Goal: Find contact information: Find contact information

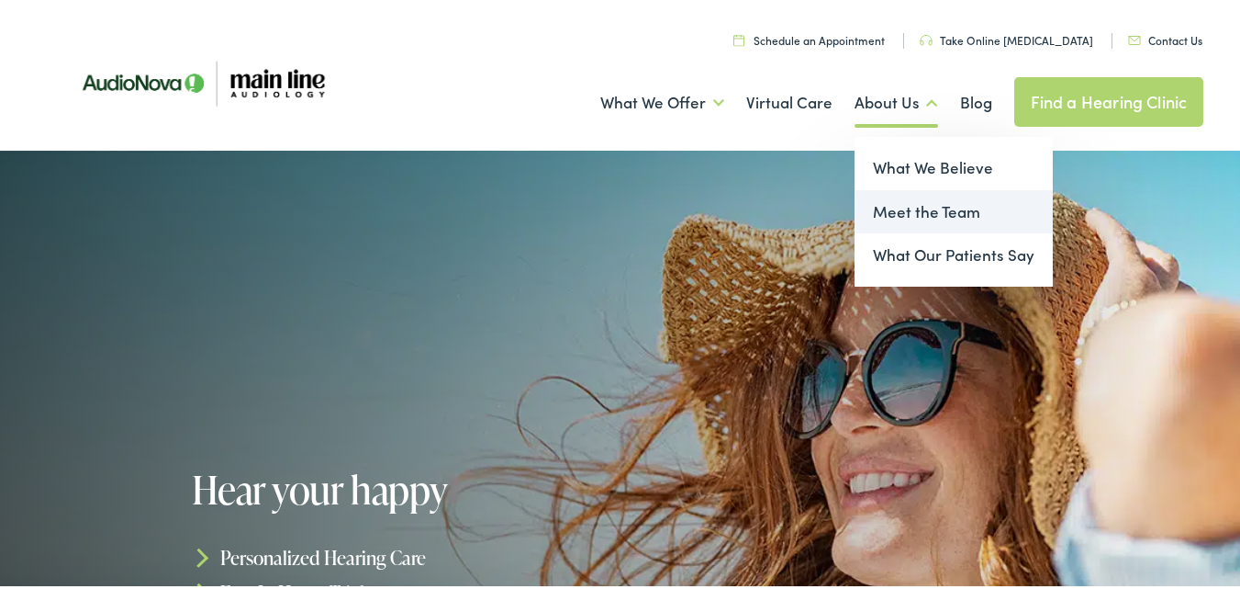
click at [912, 212] on link "Meet the Team" at bounding box center [954, 208] width 198 height 44
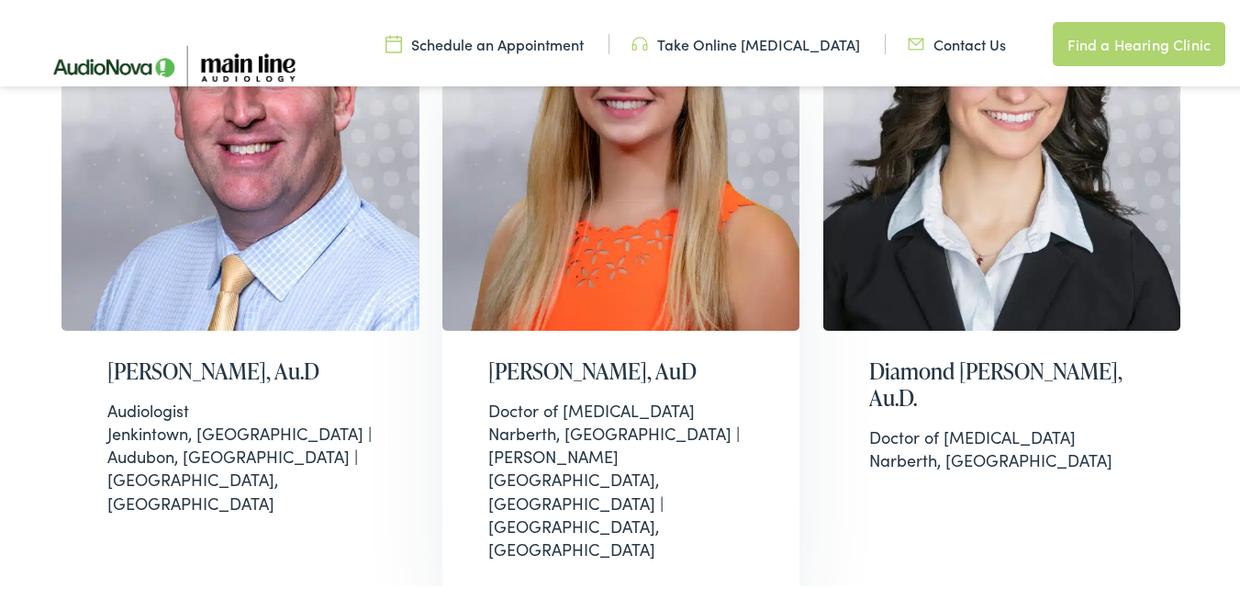
scroll to position [643, 0]
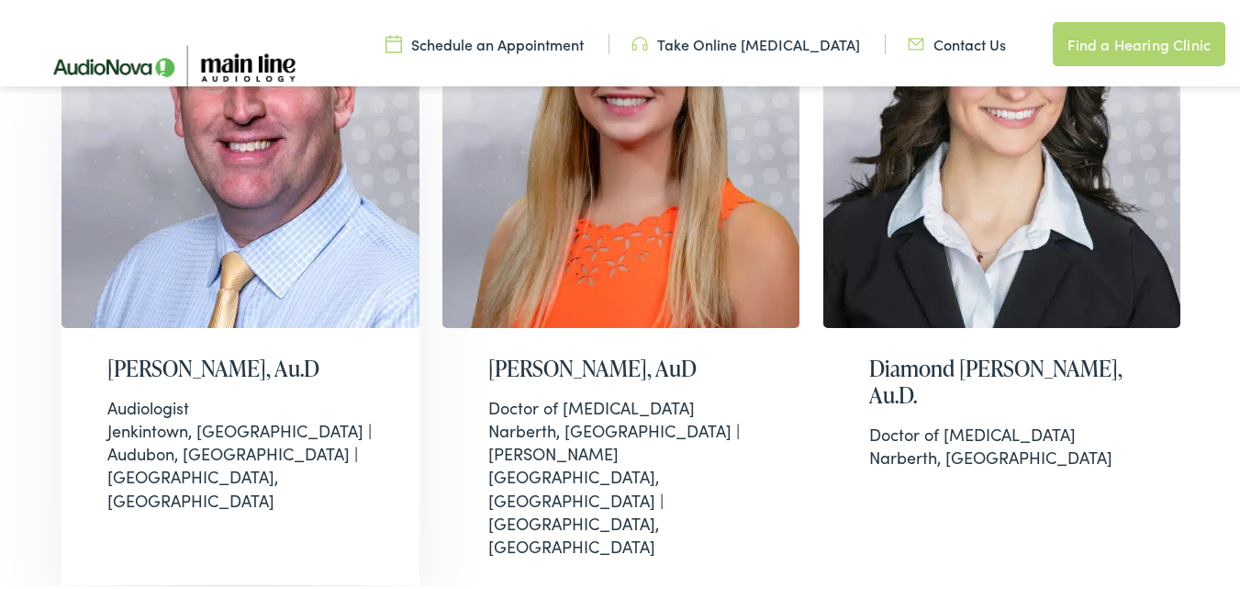
drag, startPoint x: 32, startPoint y: 359, endPoint x: 349, endPoint y: 351, distance: 316.9
click at [349, 351] on div "[US_STATE]'s best hearing care professionals At Main Line [MEDICAL_DATA], we lo…" at bounding box center [627, 439] width 1254 height 1813
copy h2 "[PERSON_NAME], Au.D"
drag, startPoint x: 40, startPoint y: 406, endPoint x: 199, endPoint y: 393, distance: 159.4
click at [199, 393] on div "Pennsylvania's best hearing care professionals At Main Line Audiology, we love …" at bounding box center [627, 439] width 1254 height 1813
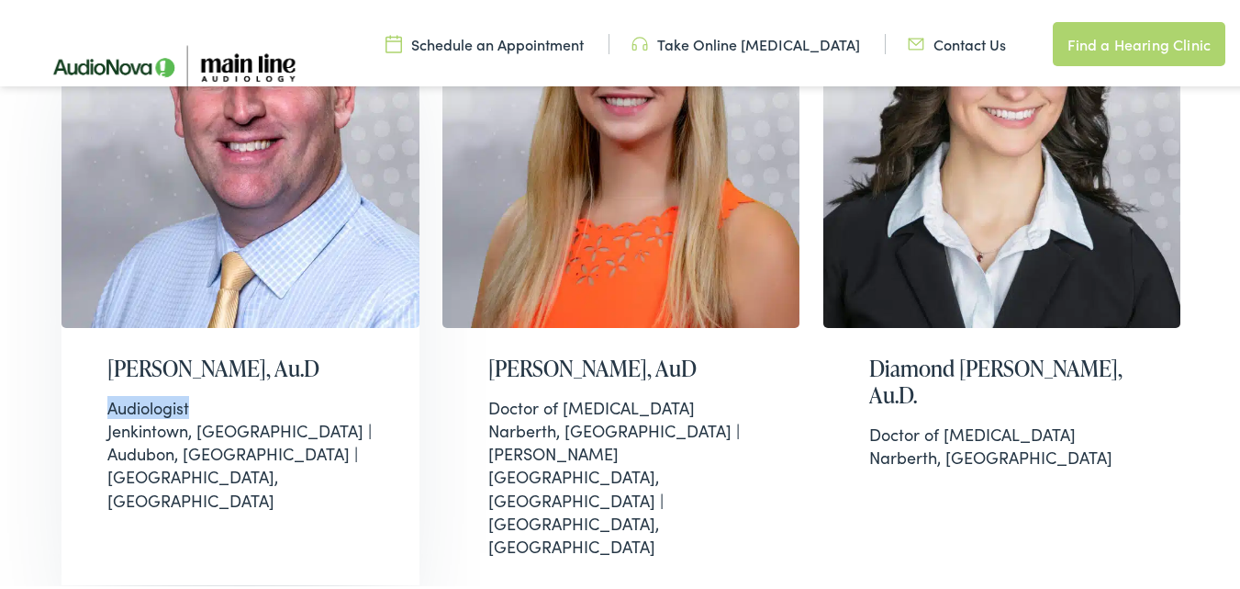
copy div "Audiologist"
drag, startPoint x: 431, startPoint y: 333, endPoint x: 577, endPoint y: 389, distance: 157.2
click at [577, 389] on div "Brian Harrington, Au.D Audiologist Jenkintown, PA | Audubon, PA | Narberth, PA …" at bounding box center [627, 592] width 1154 height 1324
copy h2 "Christi-Marie Williamson, AuD"
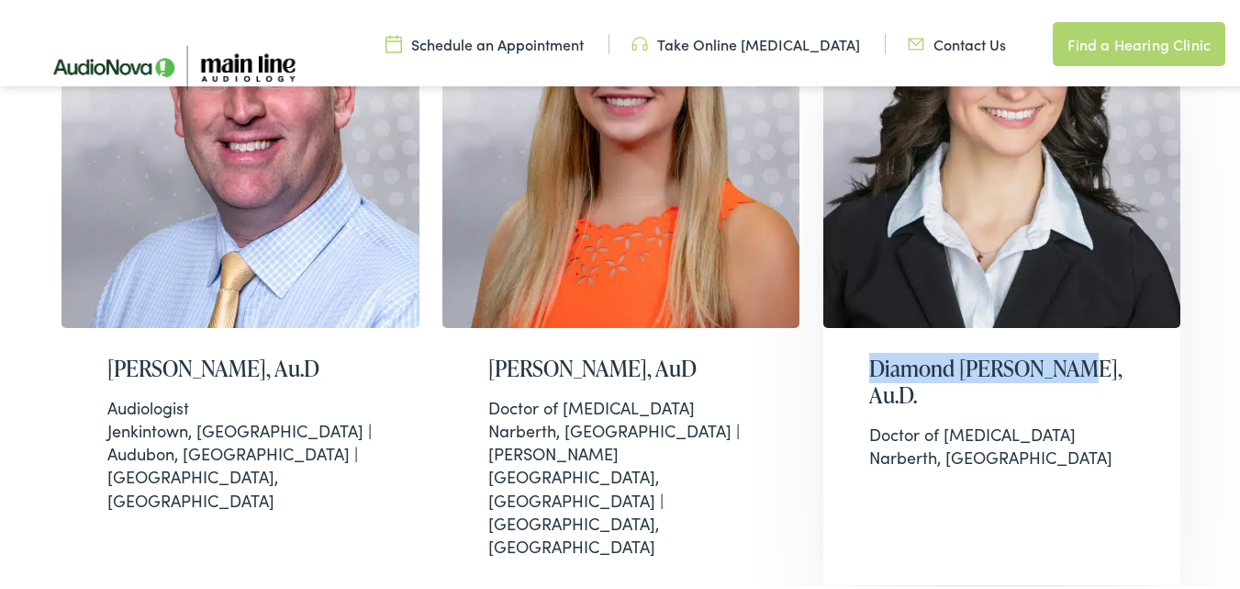
drag, startPoint x: 805, startPoint y: 324, endPoint x: 1073, endPoint y: 359, distance: 270.4
click at [1073, 359] on div "Brian Harrington, Au.D Audiologist Jenkintown, PA | Audubon, PA | Narberth, PA …" at bounding box center [627, 592] width 1154 height 1324
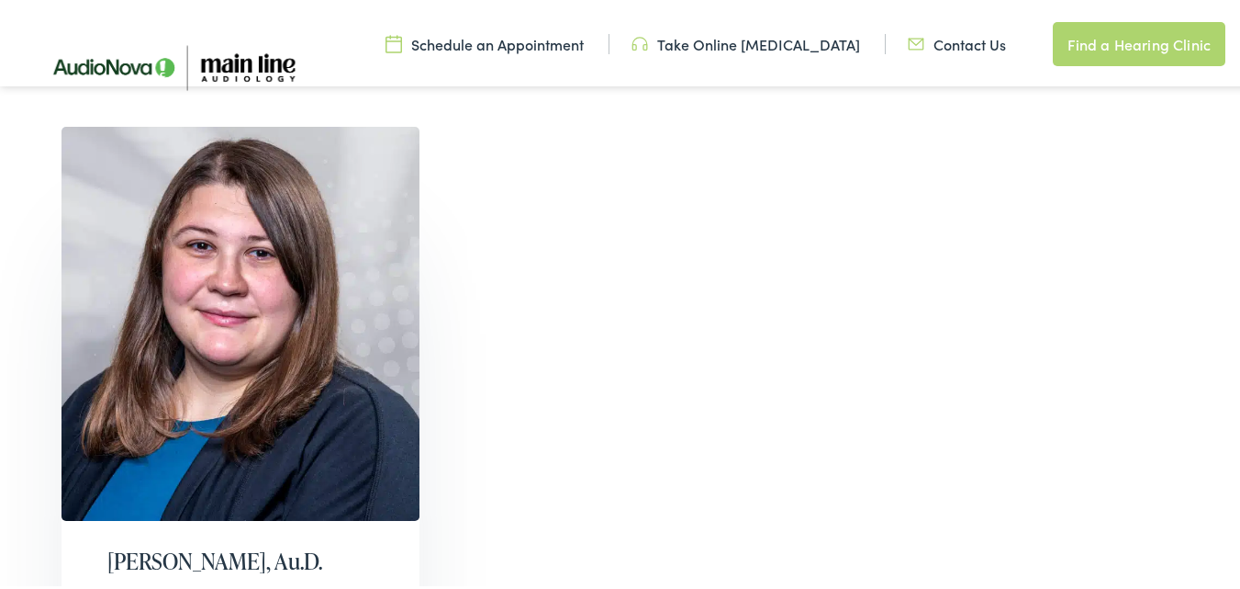
scroll to position [1377, 0]
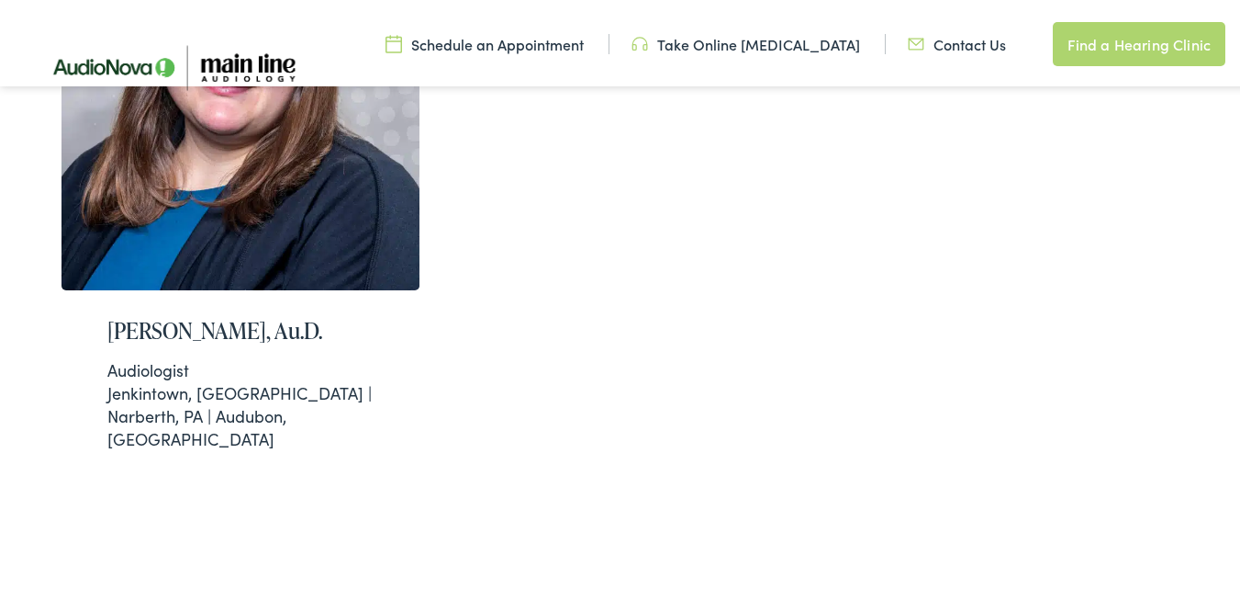
drag, startPoint x: 37, startPoint y: 256, endPoint x: 431, endPoint y: 253, distance: 393.9
copy h2 "Rebekah Mills-Prevo, Au.D."
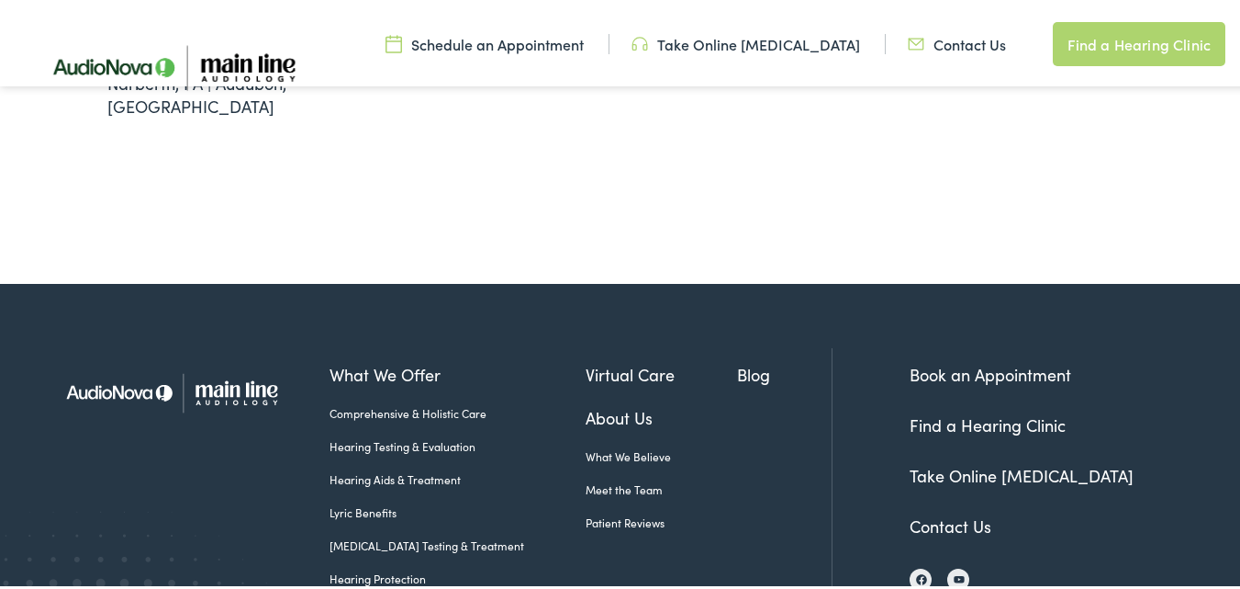
scroll to position [1753, 0]
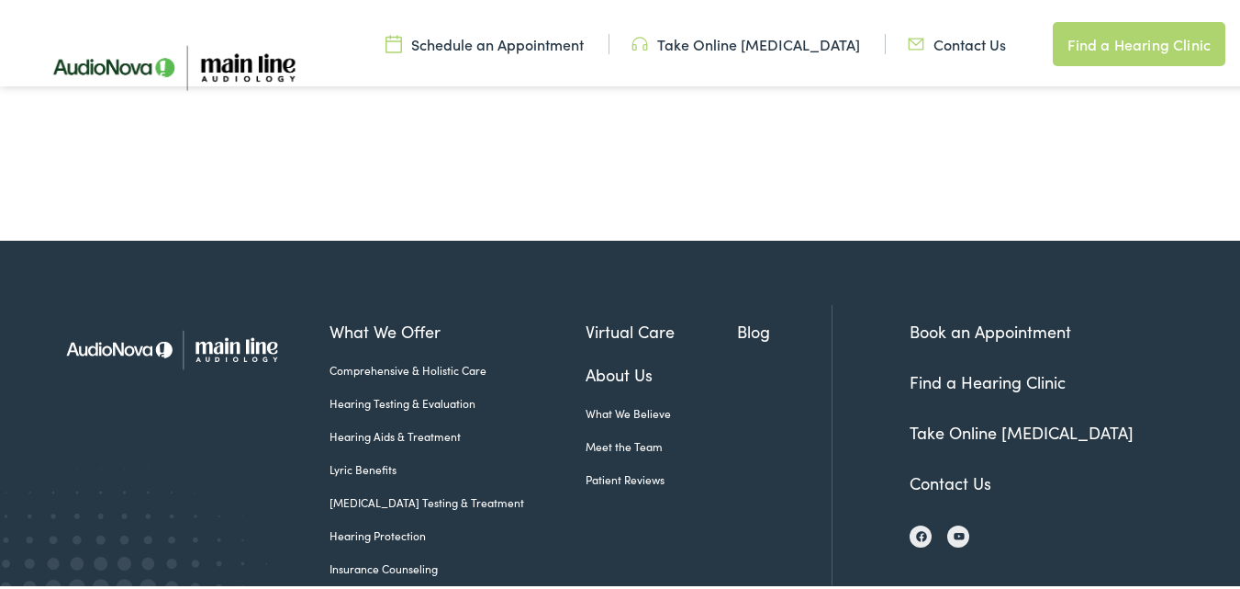
click at [943, 467] on link "Contact Us" at bounding box center [951, 478] width 82 height 23
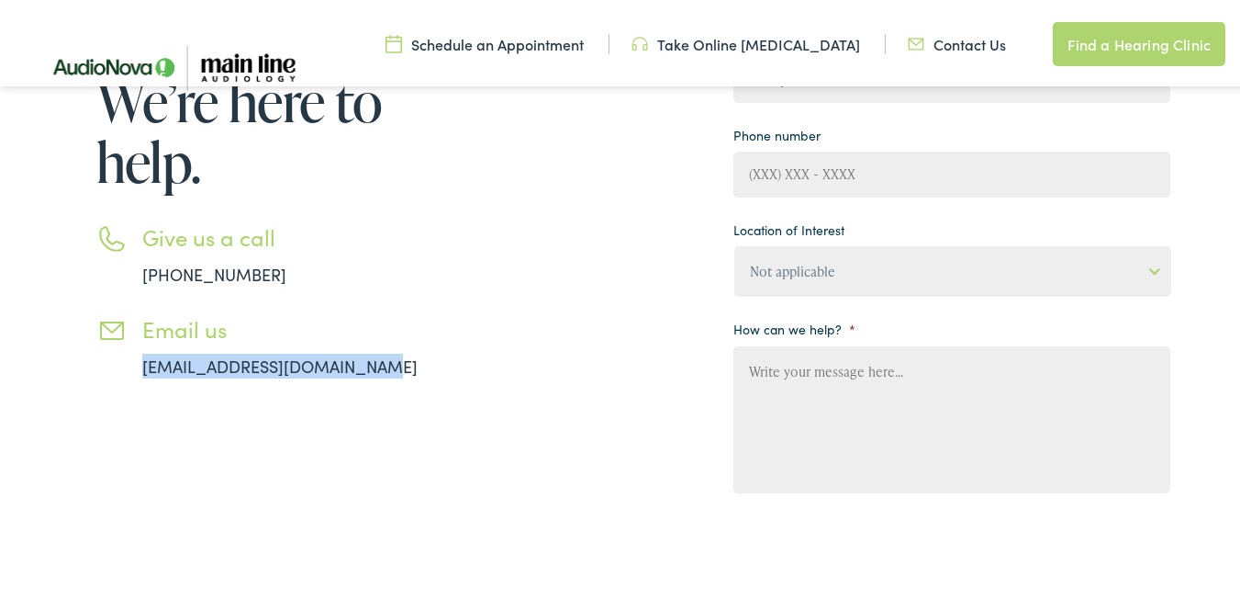
drag, startPoint x: 355, startPoint y: 365, endPoint x: 110, endPoint y: 363, distance: 245.2
click at [110, 363] on li "Email us info@mainlineaudiology.com" at bounding box center [284, 343] width 376 height 62
copy link "info@mainlineaudiology.com"
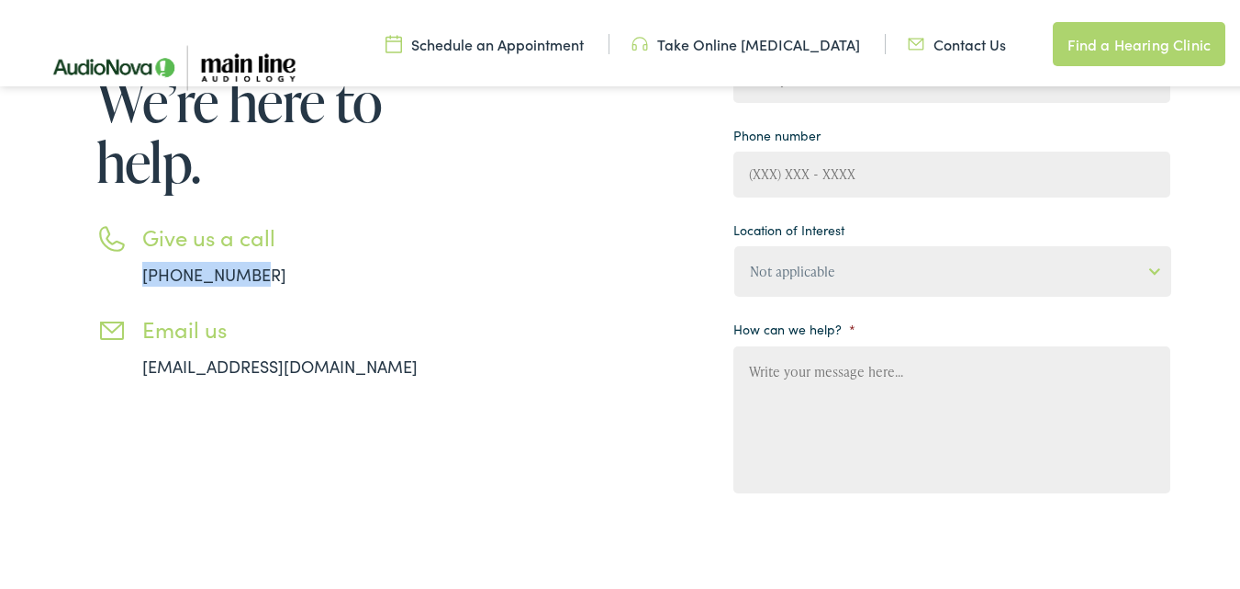
drag, startPoint x: 294, startPoint y: 263, endPoint x: 137, endPoint y: 280, distance: 158.0
click at [137, 280] on li "Give us a call 888-480-2052" at bounding box center [284, 251] width 376 height 62
copy link "888-480-2052"
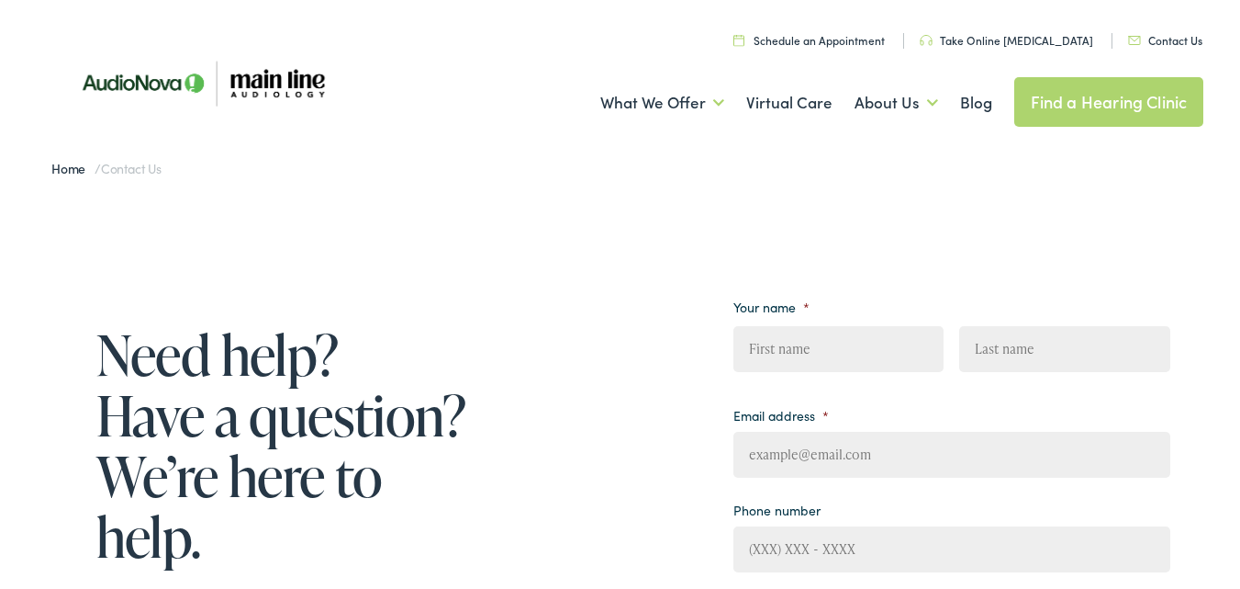
click at [1158, 41] on link "Contact Us" at bounding box center [1165, 36] width 74 height 16
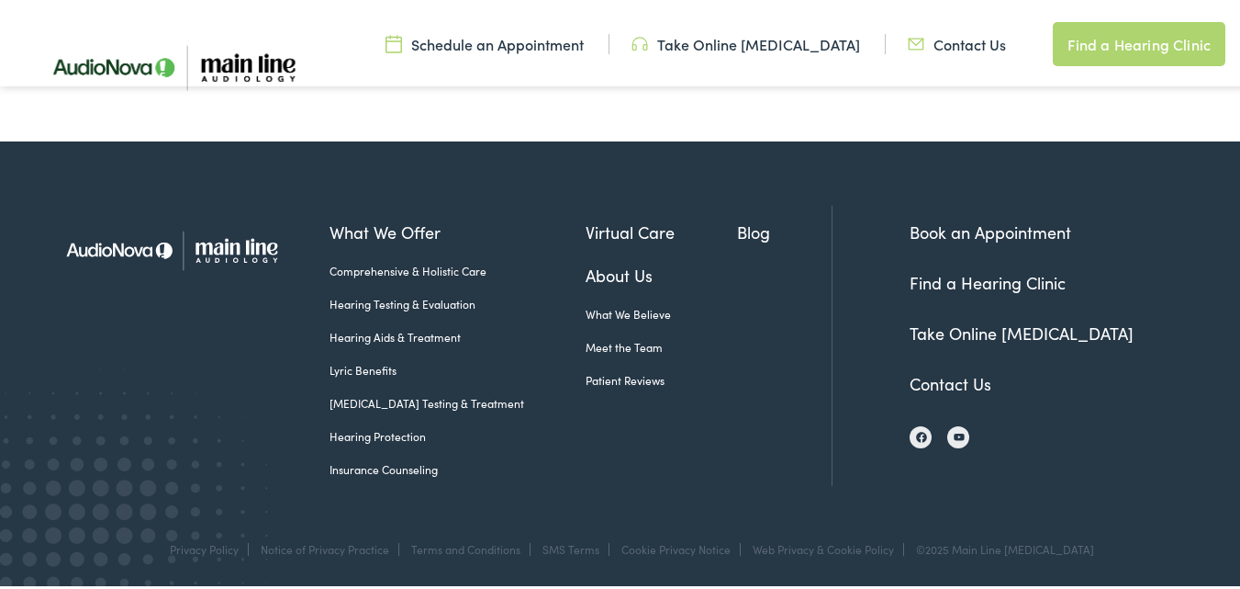
click at [910, 446] on li at bounding box center [926, 433] width 33 height 31
click at [916, 438] on img at bounding box center [921, 433] width 11 height 11
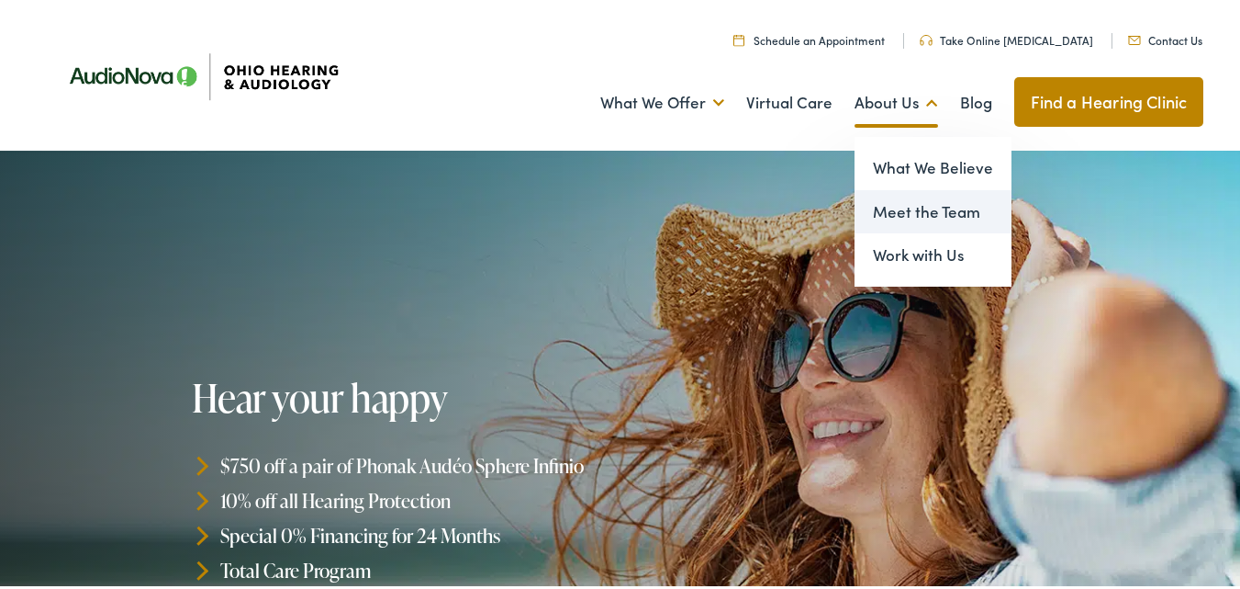
click at [913, 207] on link "Meet the Team" at bounding box center [933, 208] width 157 height 44
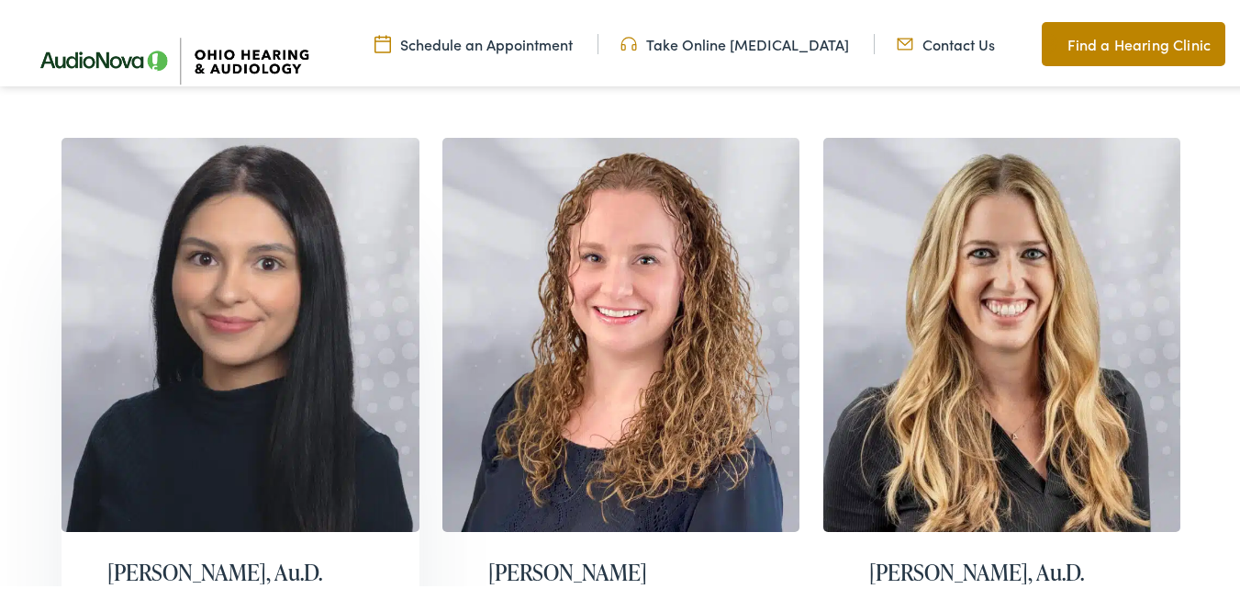
scroll to position [643, 0]
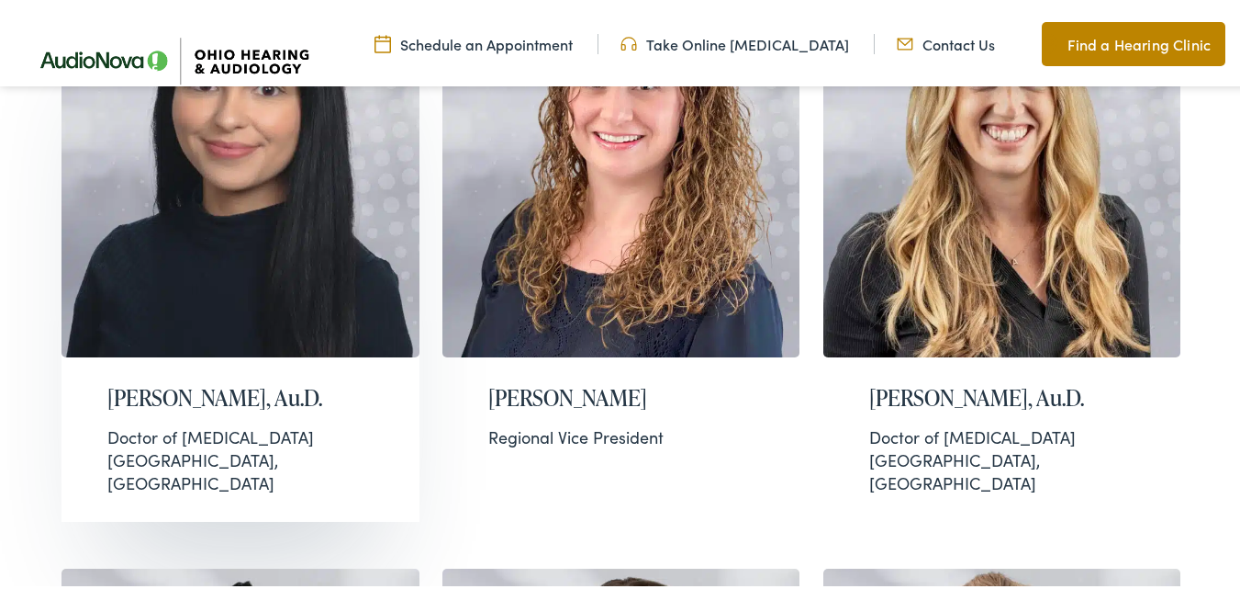
drag, startPoint x: 30, startPoint y: 300, endPoint x: 347, endPoint y: 281, distance: 317.3
copy h2 "[PERSON_NAME], Au.D."
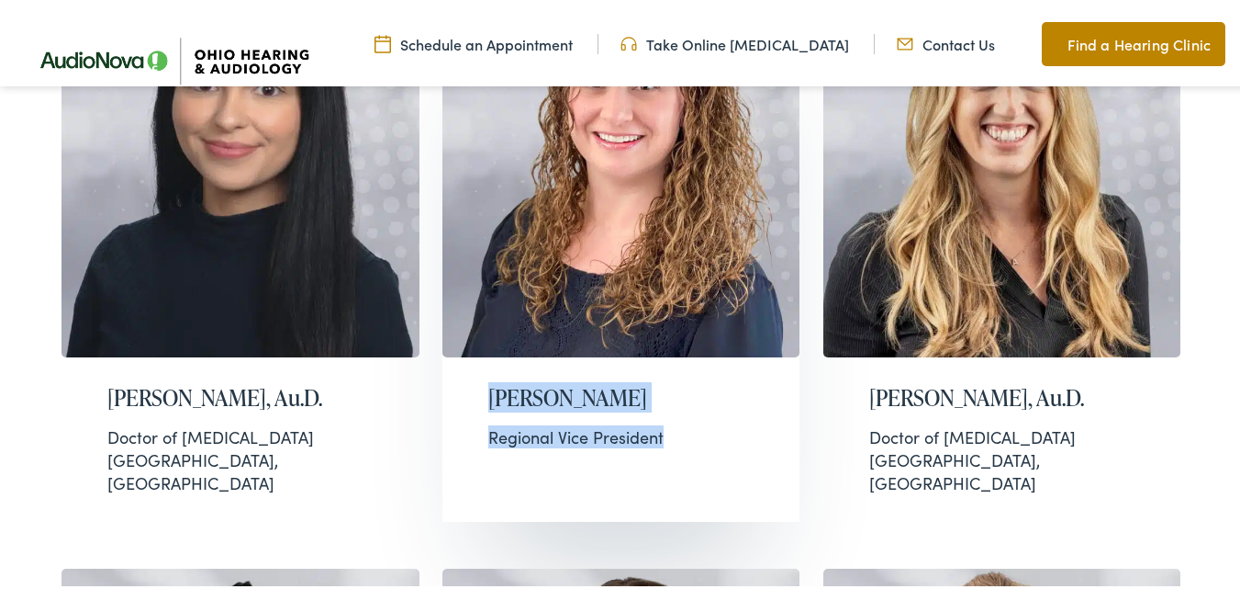
drag, startPoint x: 433, startPoint y: 284, endPoint x: 661, endPoint y: 328, distance: 231.9
copy div "Alison Chapin Regional Vice President"
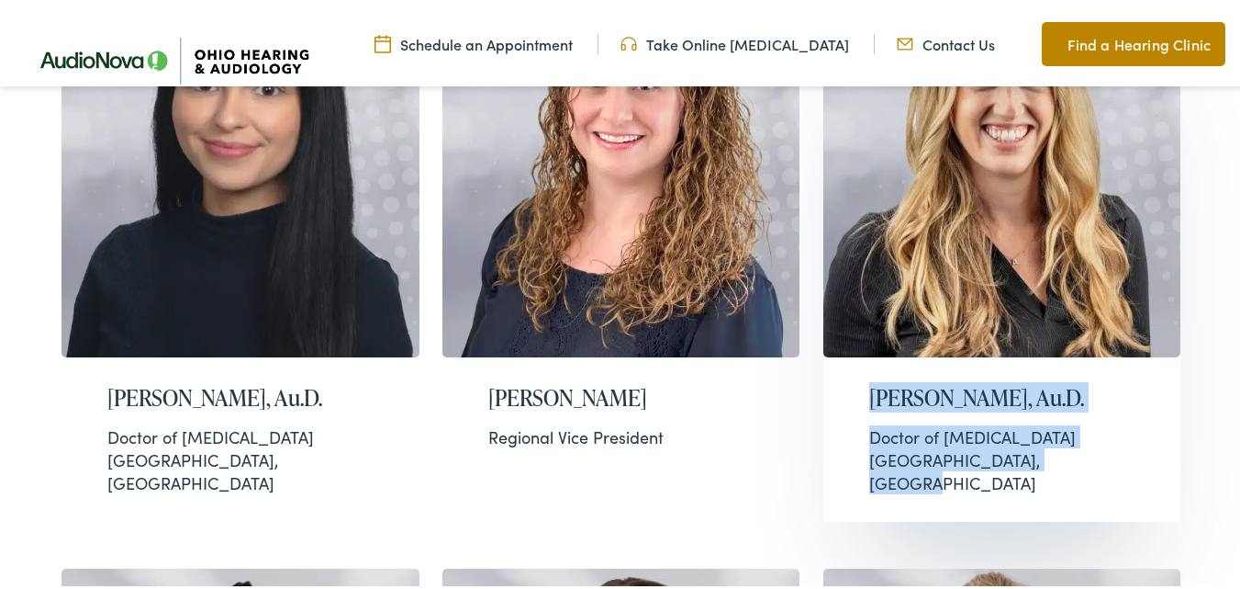
drag, startPoint x: 809, startPoint y: 286, endPoint x: 1077, endPoint y: 357, distance: 277.5
copy div "Alison Riegle, Au.D. Doctor of Audiology Highland Heights, OH"
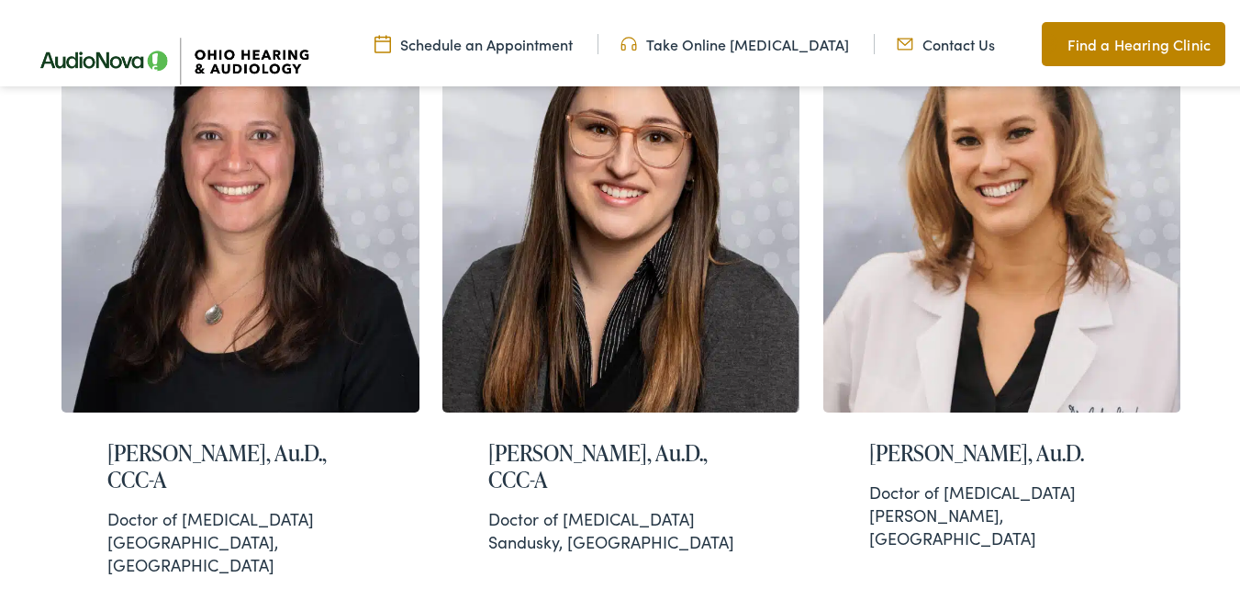
scroll to position [1194, 0]
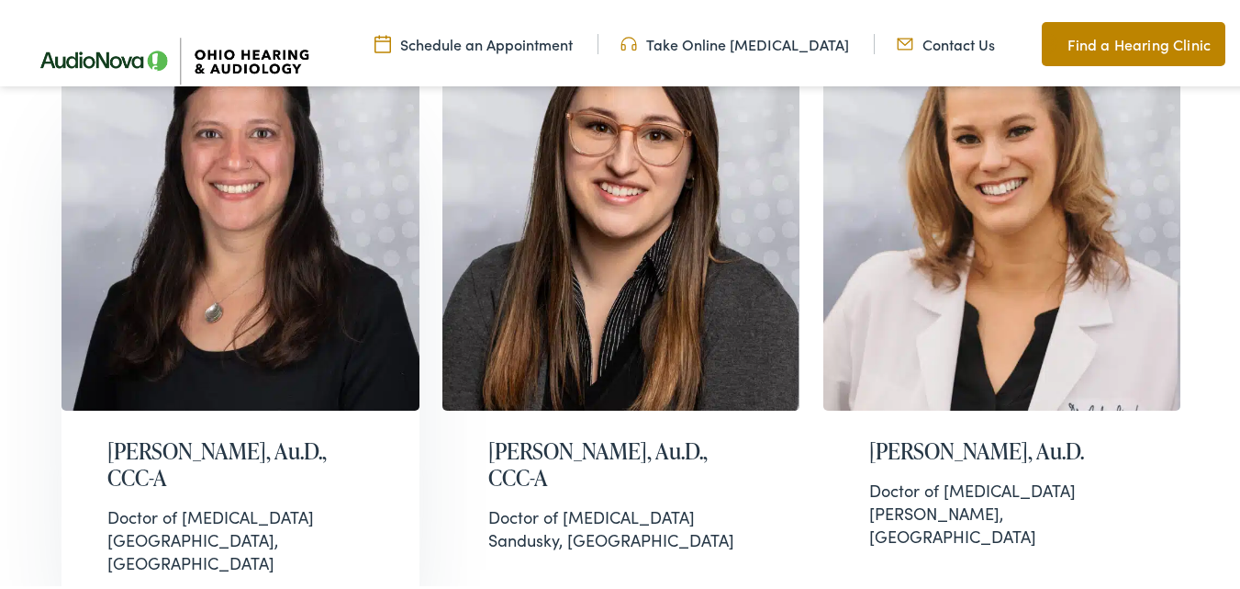
drag, startPoint x: 28, startPoint y: 318, endPoint x: 223, endPoint y: 352, distance: 198.5
copy h2 "Allyson Valentine, Au.D., CCC-A"
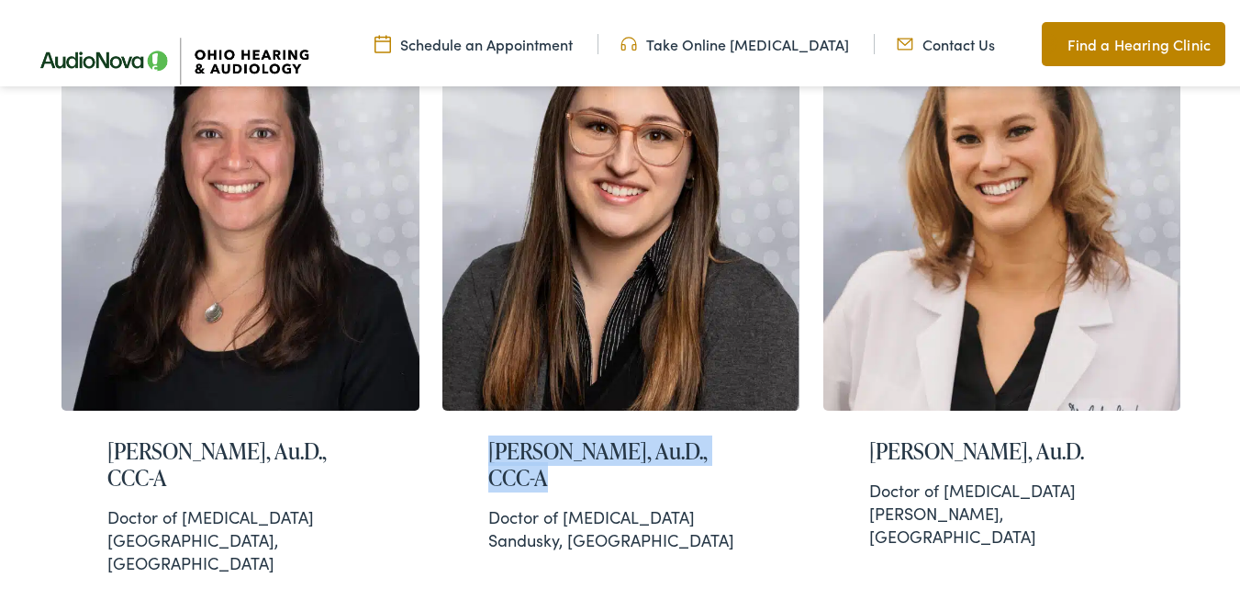
drag, startPoint x: 434, startPoint y: 289, endPoint x: 793, endPoint y: 328, distance: 361.1
copy h2 "Amber Wagster, Au.D., CCC-A"
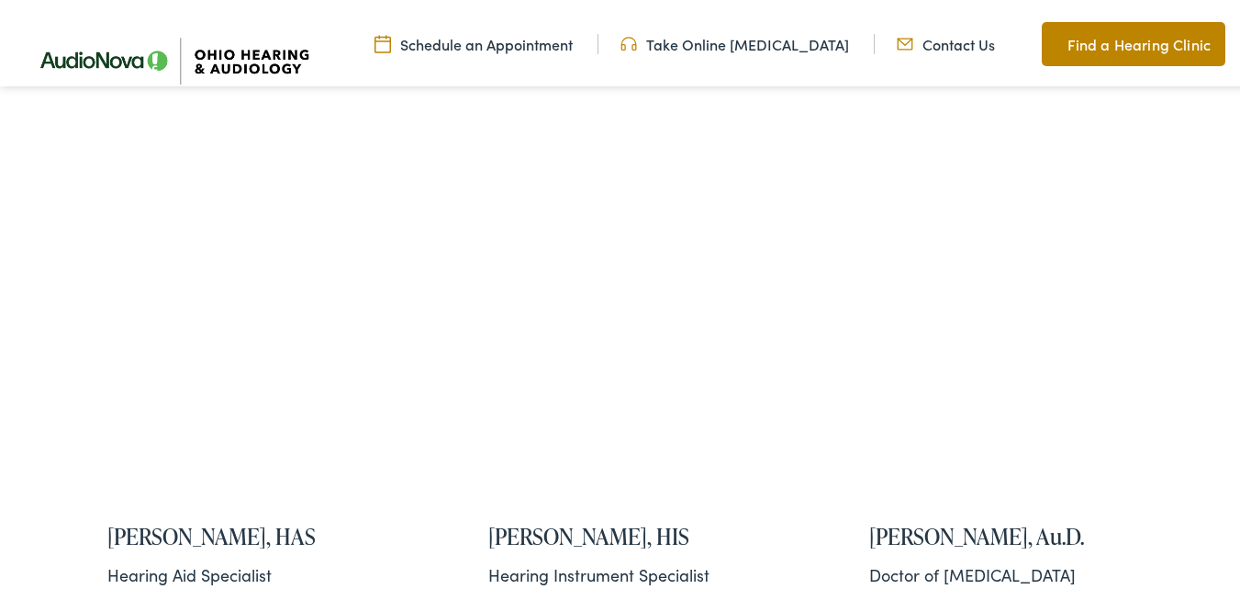
scroll to position [4004, 0]
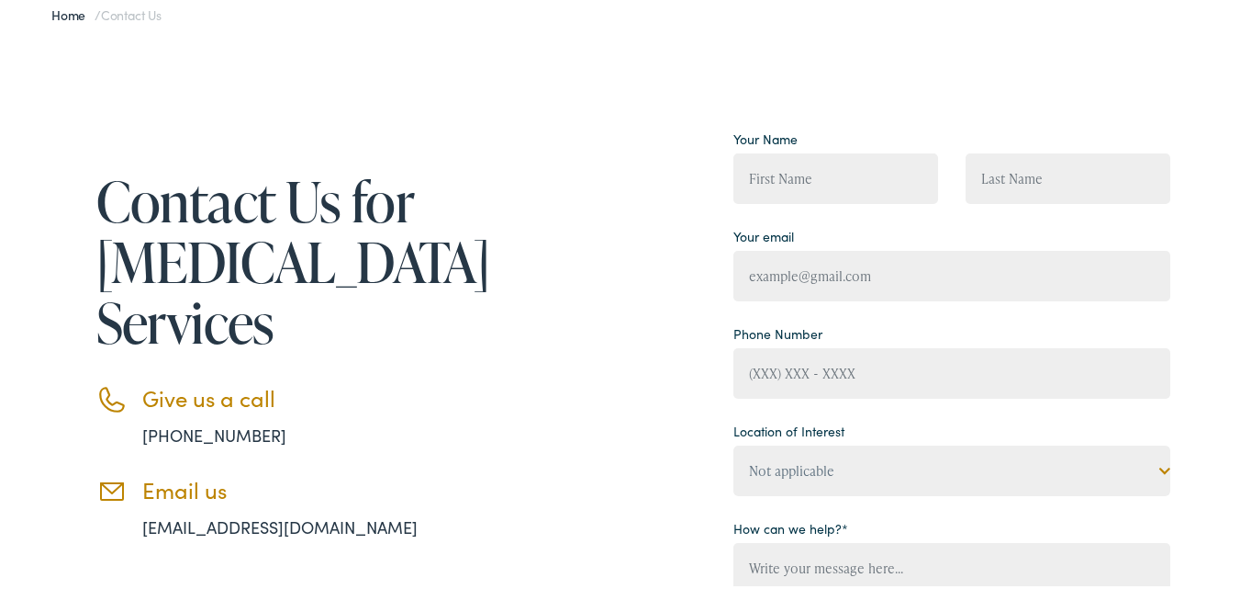
scroll to position [275, 0]
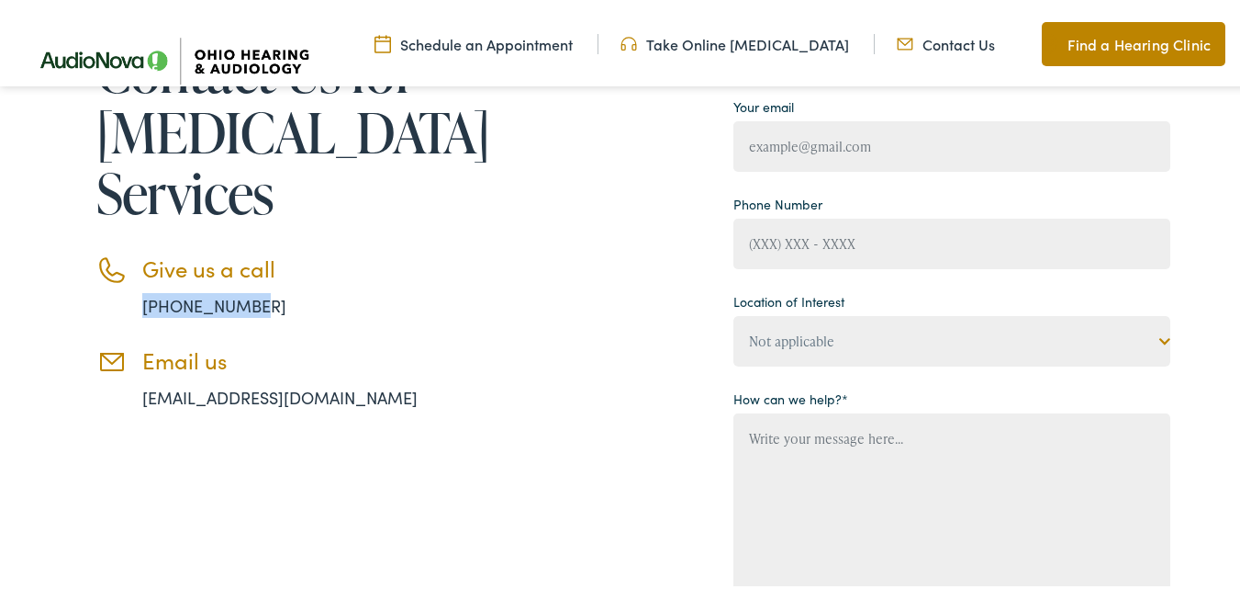
drag, startPoint x: 245, startPoint y: 306, endPoint x: 109, endPoint y: 308, distance: 135.9
click at [109, 308] on li "Give us a call [PHONE_NUMBER]" at bounding box center [284, 283] width 376 height 62
copy link "[PHONE_NUMBER]"
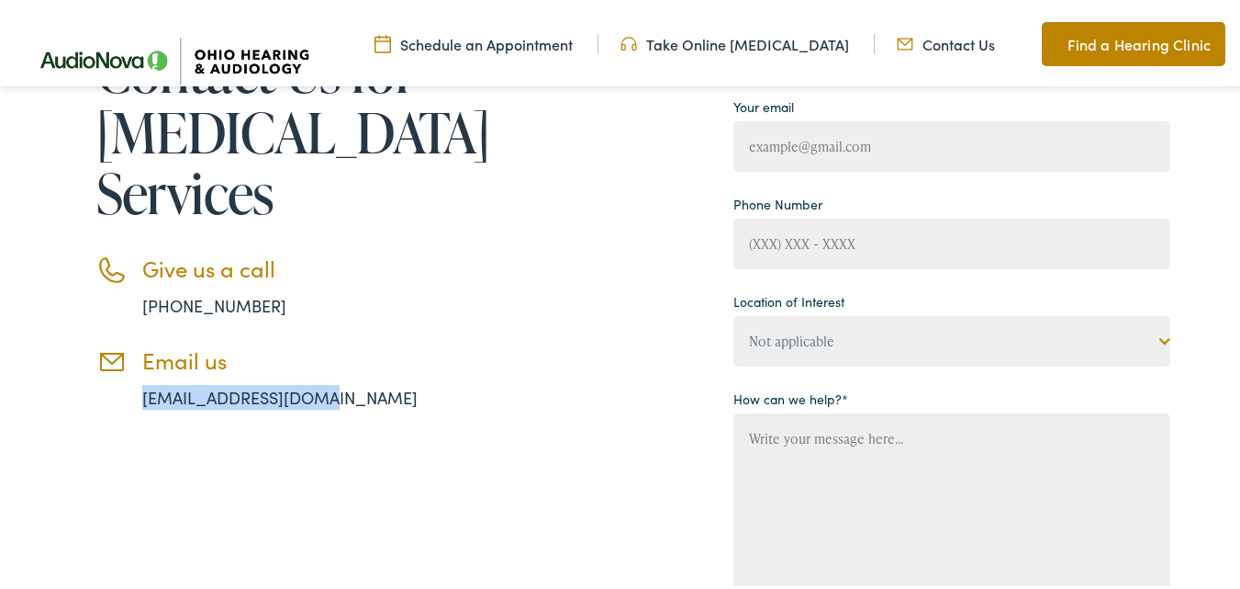
drag, startPoint x: 287, startPoint y: 396, endPoint x: 123, endPoint y: 398, distance: 164.4
click at [123, 398] on div "Contact Us for [MEDICAL_DATA] Services Give us a call [PHONE_NUMBER] Email us […" at bounding box center [261, 361] width 422 height 738
copy link "[EMAIL_ADDRESS][DOMAIN_NAME]"
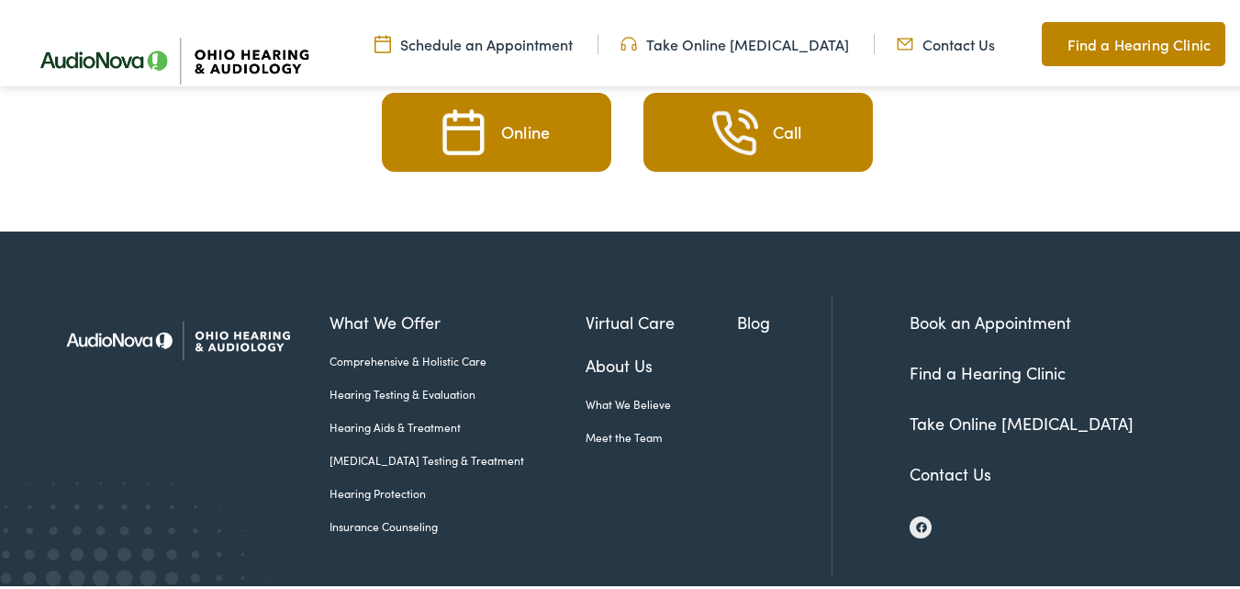
scroll to position [3512, 0]
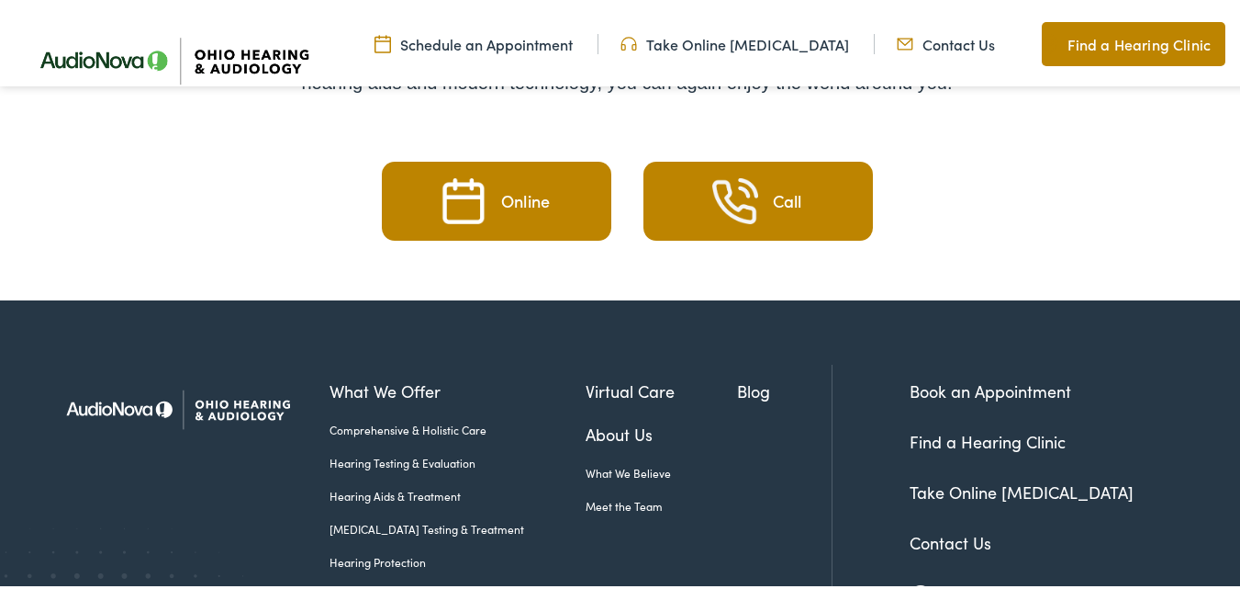
click at [914, 581] on link at bounding box center [921, 592] width 22 height 22
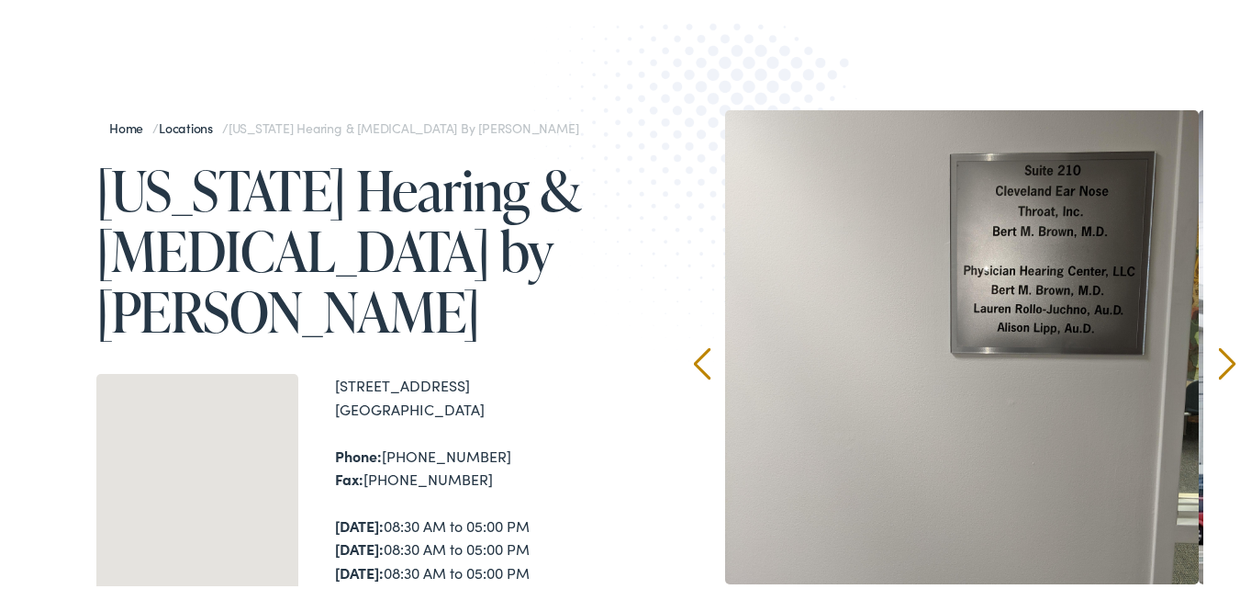
scroll to position [184, 0]
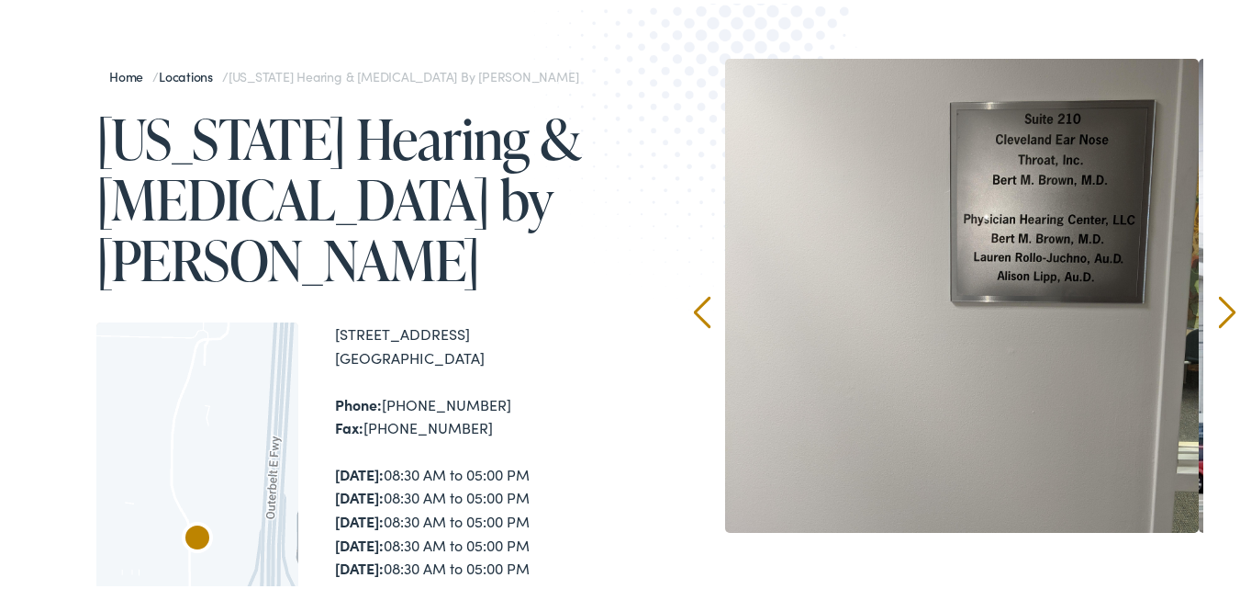
drag, startPoint x: 323, startPoint y: 320, endPoint x: 558, endPoint y: 363, distance: 238.8
click at [558, 363] on div "← Move left → Move right ↑ Move up ↓ Move down + Zoom in - Zoom out Home Jump l…" at bounding box center [361, 558] width 531 height 479
copy div "757 Alpha Drive, Unit C Highland Heights , OH 44143"
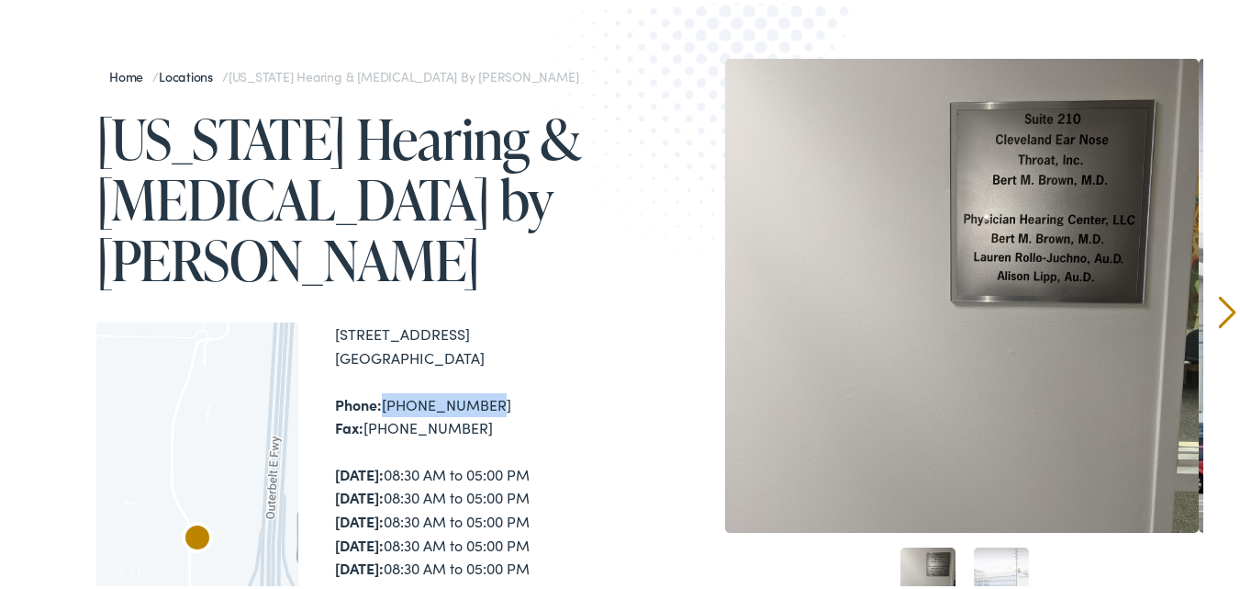
drag, startPoint x: 481, startPoint y: 401, endPoint x: 383, endPoint y: 406, distance: 98.3
click at [383, 406] on div "Phone: 440-461-0766 Fax: 440-461-8221" at bounding box center [481, 412] width 292 height 47
copy div "440-461-0766"
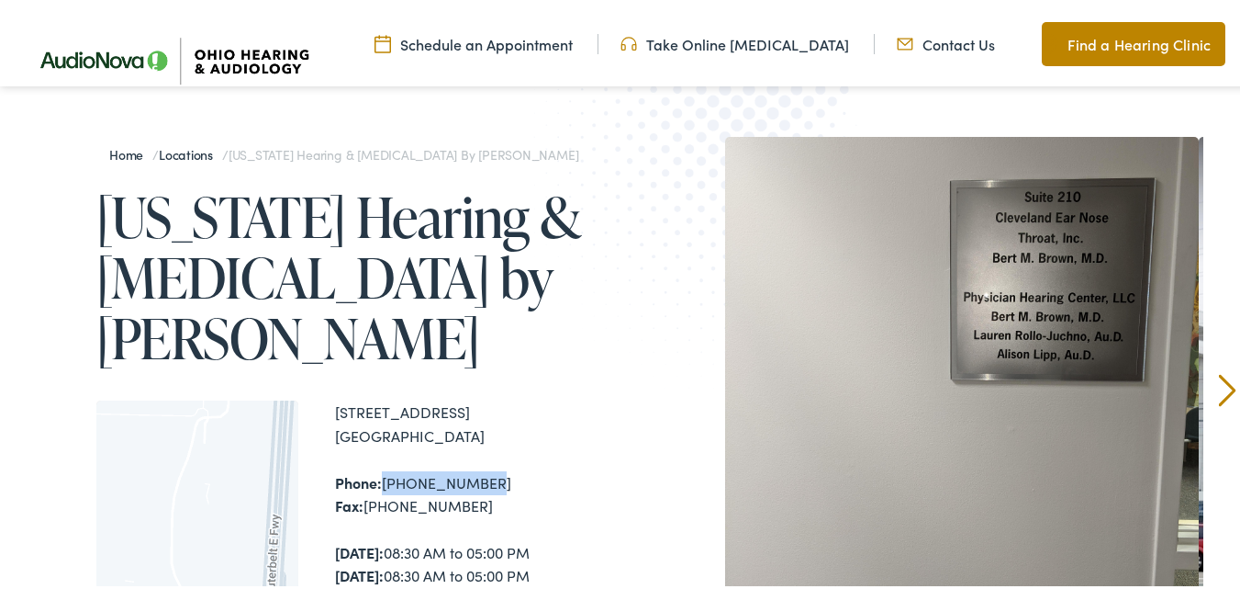
scroll to position [0, 0]
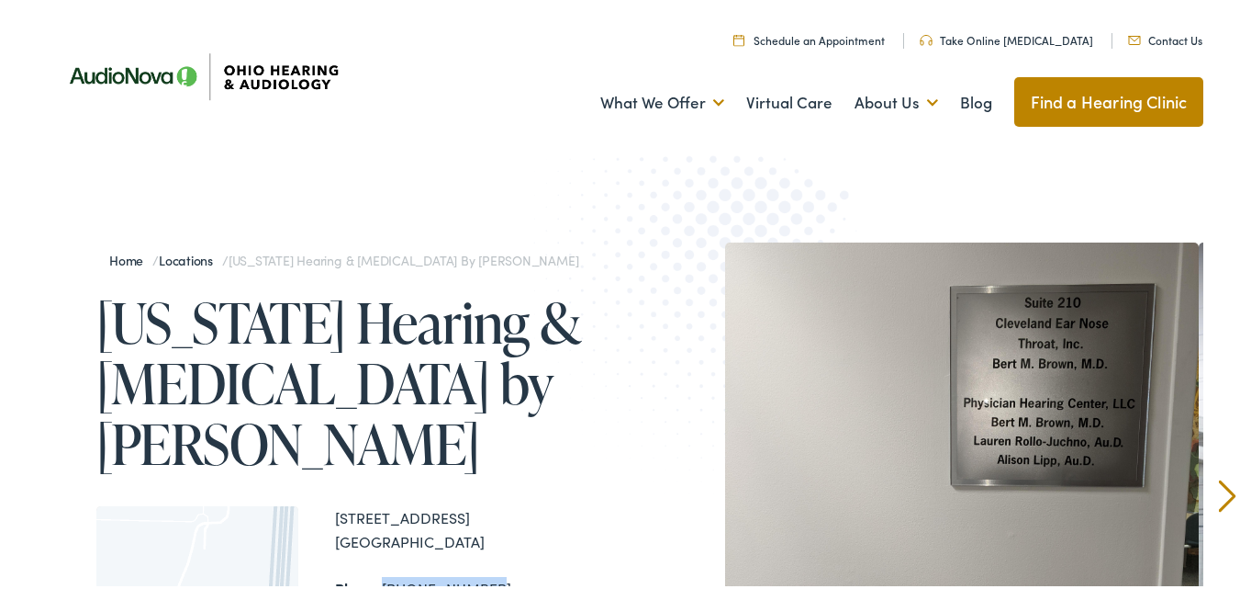
click at [291, 84] on img at bounding box center [201, 72] width 303 height 107
